Goal: Task Accomplishment & Management: Complete application form

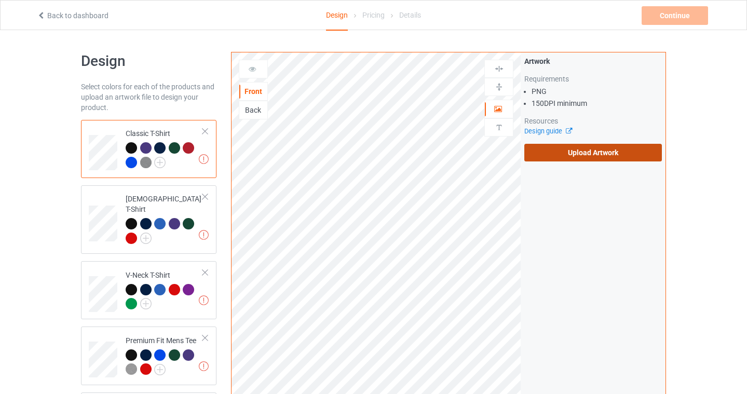
click at [596, 145] on label "Upload Artwork" at bounding box center [593, 153] width 138 height 18
click at [0, 0] on input "Upload Artwork" at bounding box center [0, 0] width 0 height 0
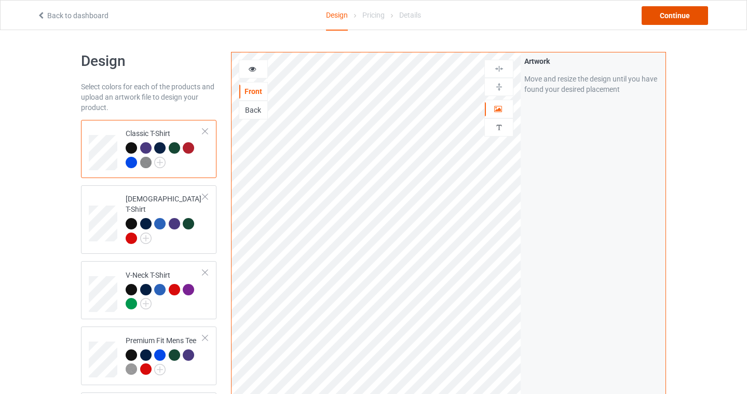
click at [681, 20] on div "Continue" at bounding box center [674, 15] width 66 height 19
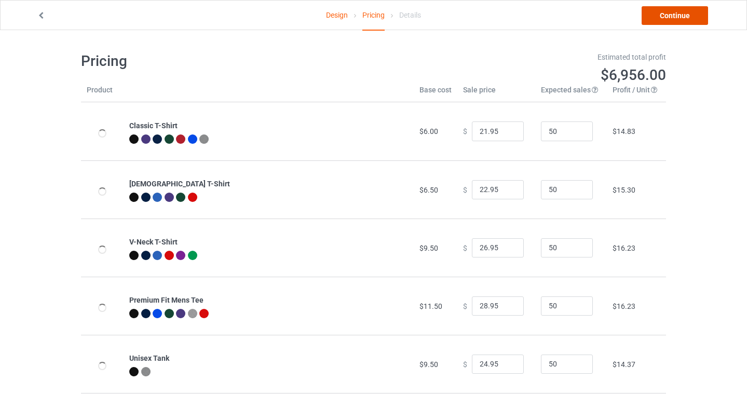
click at [699, 15] on link "Continue" at bounding box center [674, 15] width 66 height 19
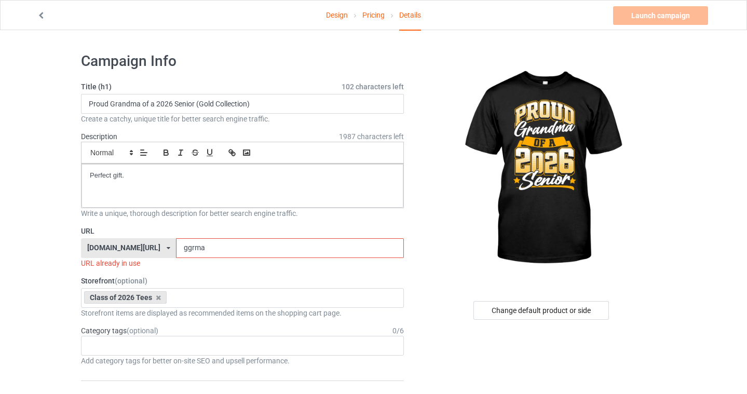
click at [198, 251] on input "ggrma" at bounding box center [289, 248] width 227 height 20
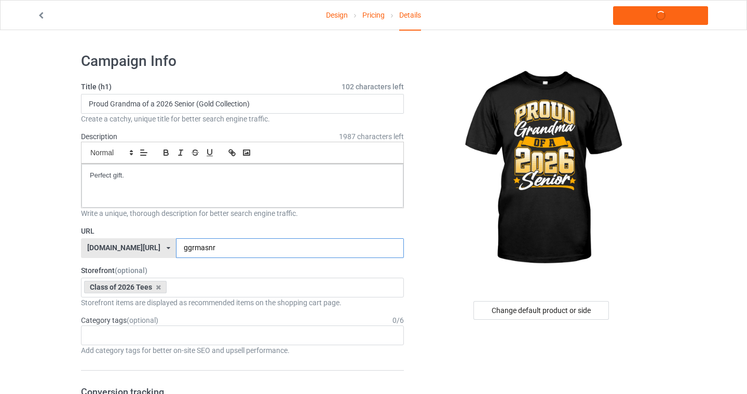
type input "ggrmasnr"
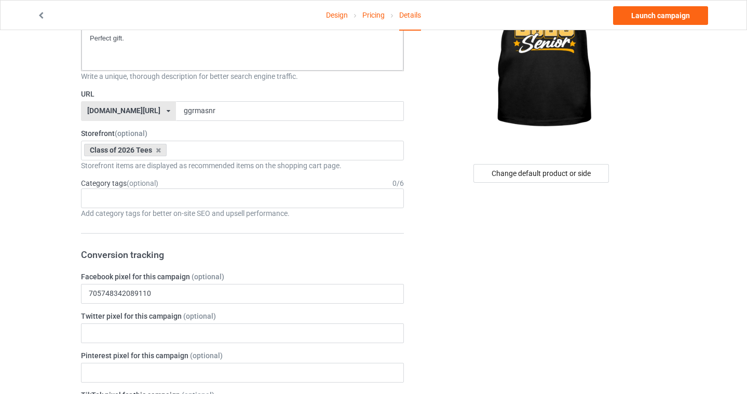
scroll to position [552, 0]
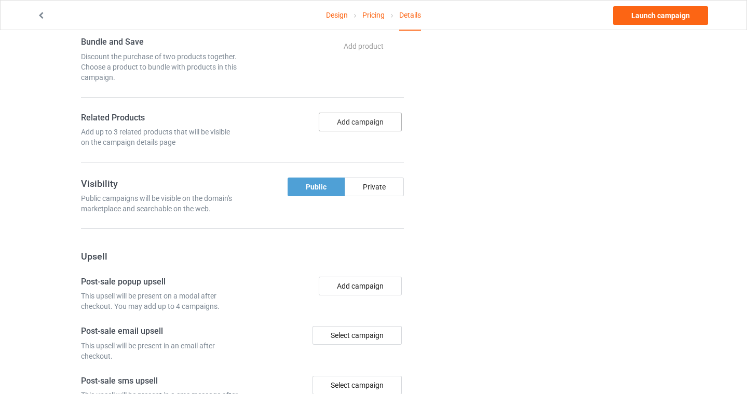
click at [367, 120] on button "Add campaign" at bounding box center [360, 122] width 83 height 19
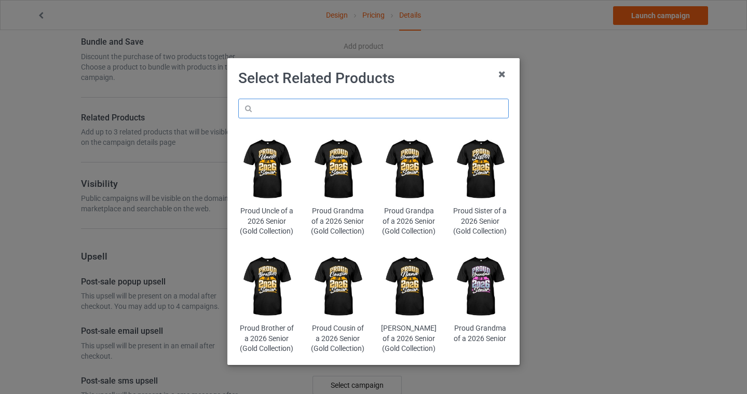
click at [355, 104] on input "text" at bounding box center [373, 109] width 270 height 20
click at [409, 292] on img at bounding box center [409, 286] width 57 height 71
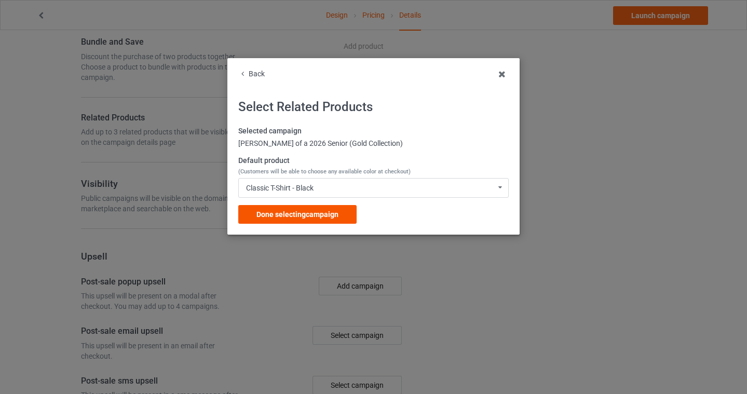
click at [309, 217] on span "Done selecting campaign" at bounding box center [297, 214] width 82 height 8
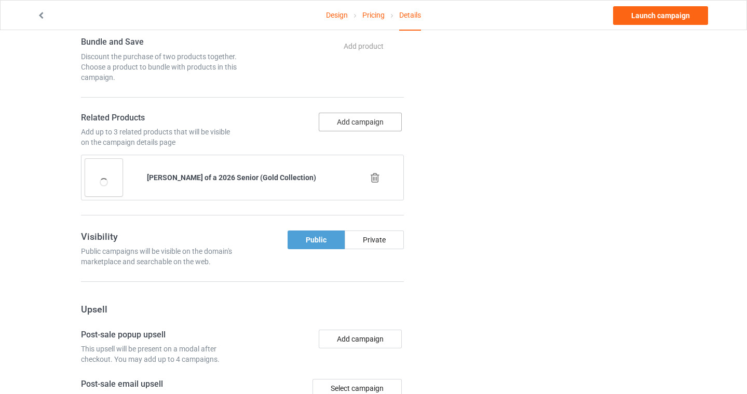
click at [353, 116] on button "Add campaign" at bounding box center [360, 122] width 83 height 19
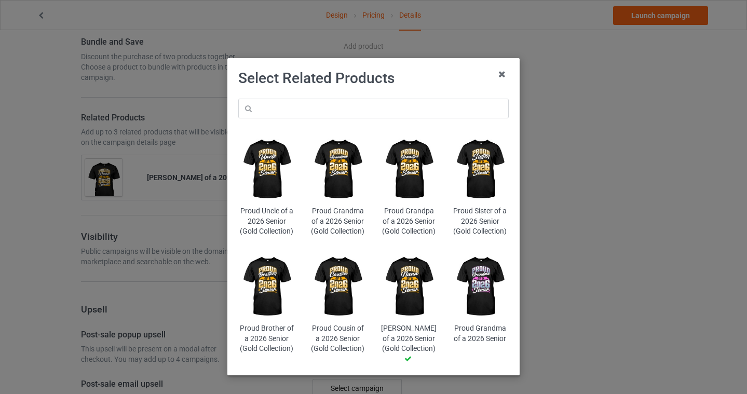
click at [333, 95] on div "Proud Uncle of a 2026 Senior (Gold Collection) Proud Grandma of a 2026 Senior (…" at bounding box center [373, 231] width 285 height 280
click at [332, 111] on input "text" at bounding box center [373, 109] width 270 height 20
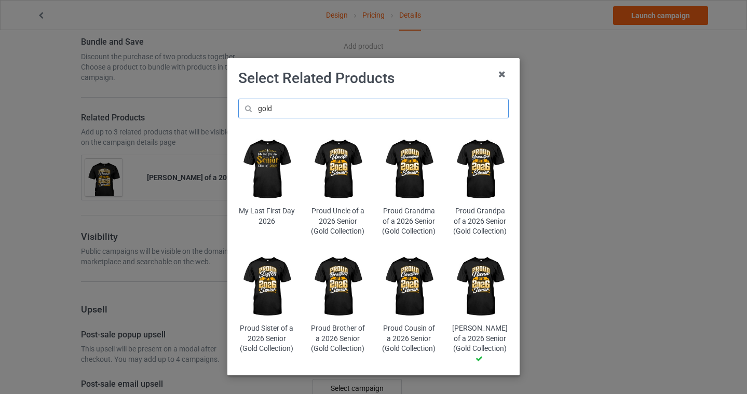
click at [255, 104] on input "gold" at bounding box center [373, 109] width 270 height 20
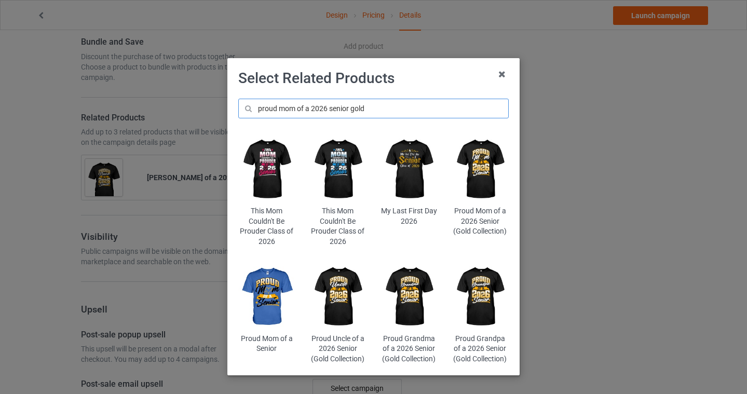
type input "proud mom of a 2026 senior gold"
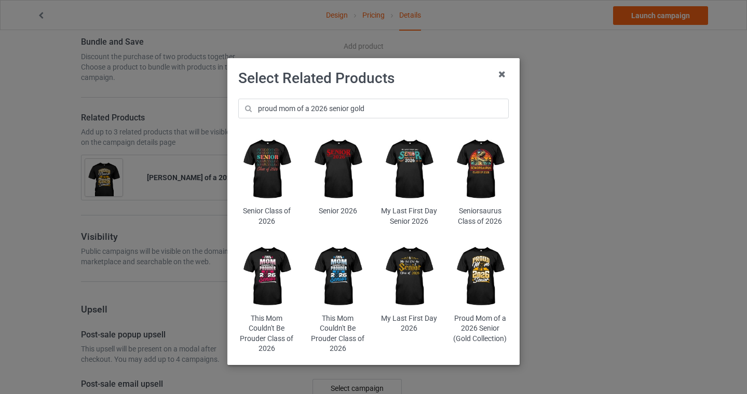
click at [486, 269] on img at bounding box center [480, 276] width 57 height 71
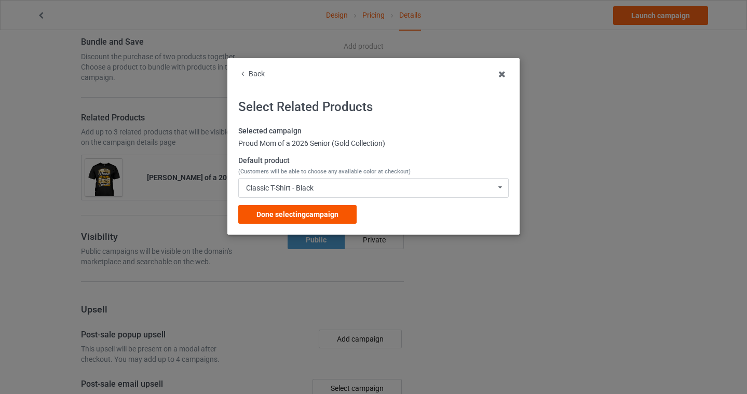
click at [304, 219] on div "Done selecting campaign" at bounding box center [297, 214] width 118 height 19
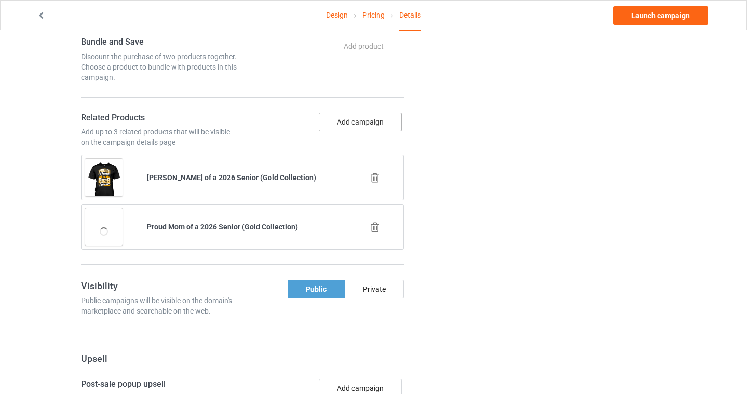
click at [361, 122] on button "Add campaign" at bounding box center [360, 122] width 83 height 19
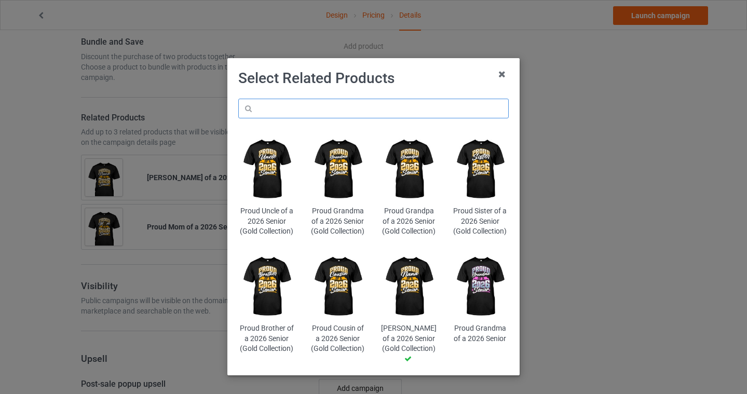
click at [353, 101] on input "text" at bounding box center [373, 109] width 270 height 20
type input "final chapter"
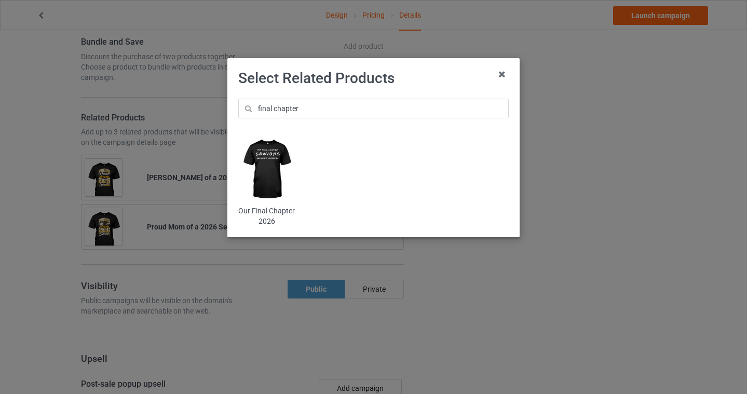
click at [266, 176] on img at bounding box center [266, 169] width 57 height 71
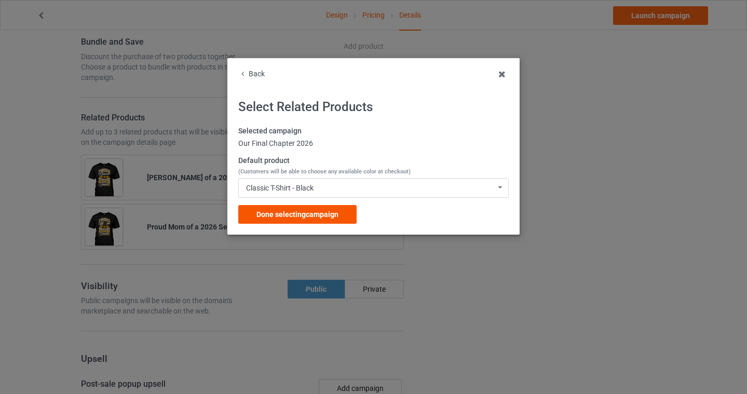
click at [294, 214] on span "Done selecting campaign" at bounding box center [297, 214] width 82 height 8
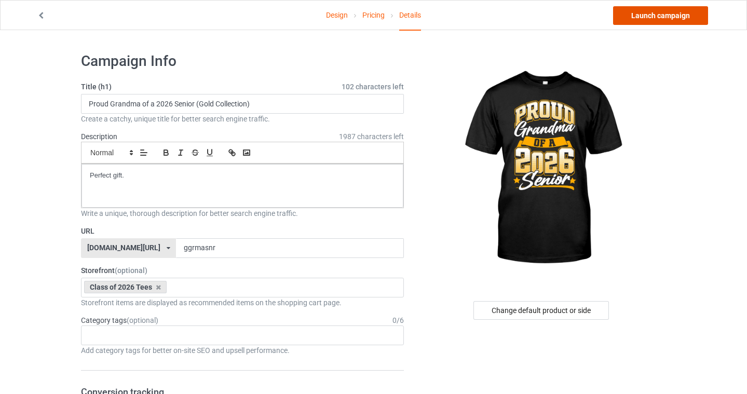
click at [647, 11] on link "Launch campaign" at bounding box center [660, 15] width 95 height 19
